Goal: Navigation & Orientation: Find specific page/section

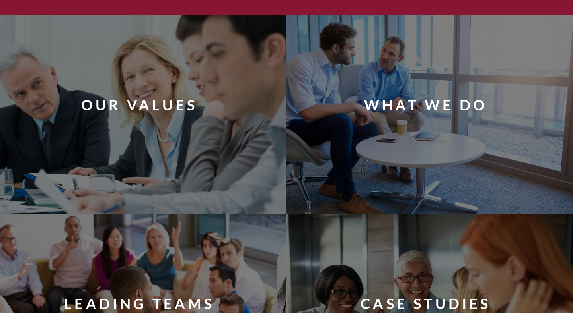
scroll to position [505, 0]
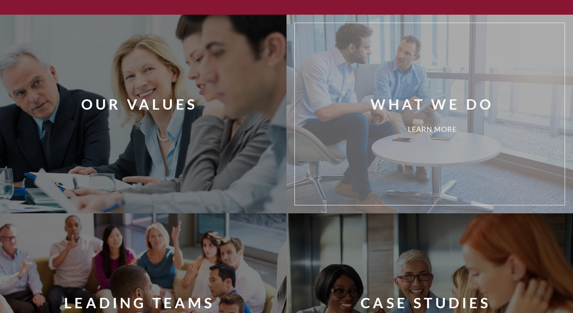
click at [354, 143] on div "What We Do Learn More" at bounding box center [442, 114] width 282 height 170
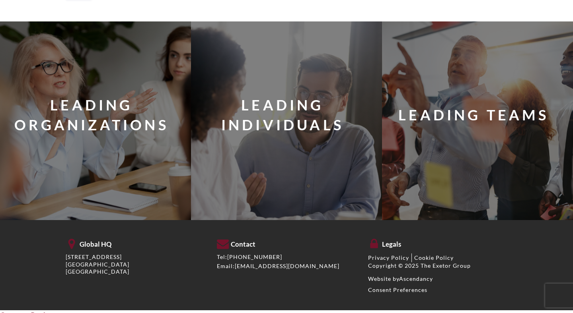
scroll to position [1189, 0]
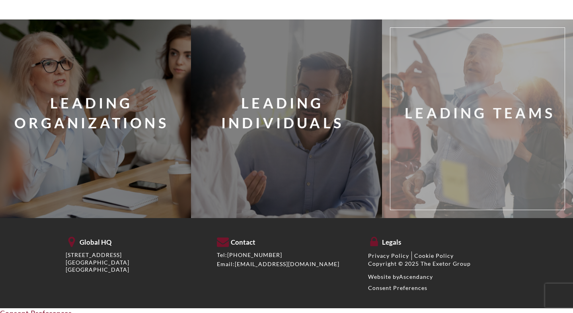
click at [421, 152] on div "Leading Teams" at bounding box center [489, 119] width 186 height 170
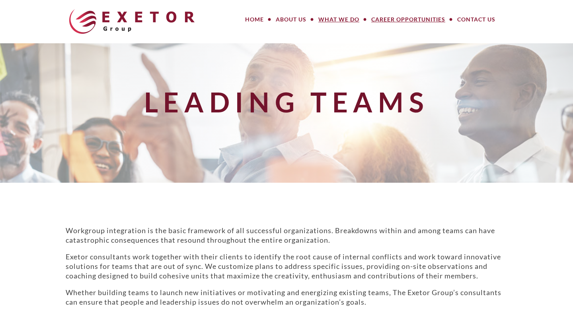
click at [398, 20] on link "Career Opportunities" at bounding box center [408, 20] width 86 height 16
